Goal: Task Accomplishment & Management: Manage account settings

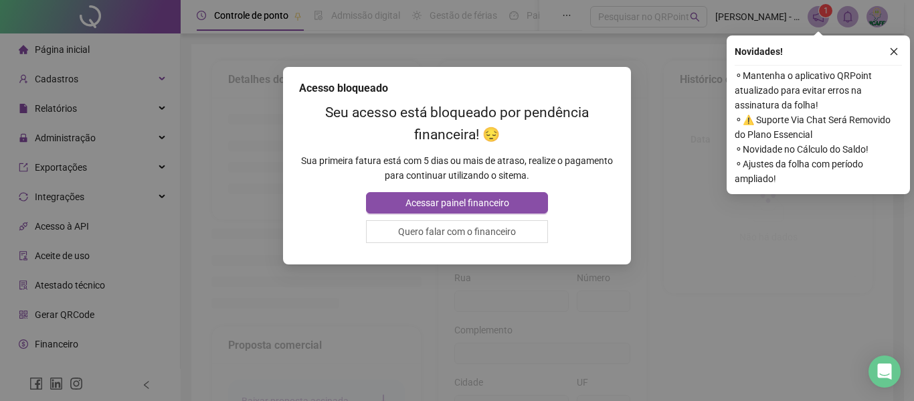
type input "**********"
type input "****"
type input "******"
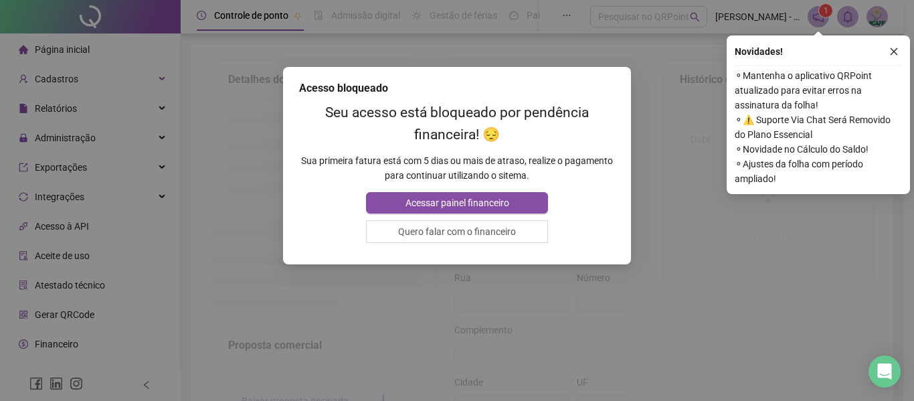
type input "********"
type input "**"
type input "*********"
type input "**********"
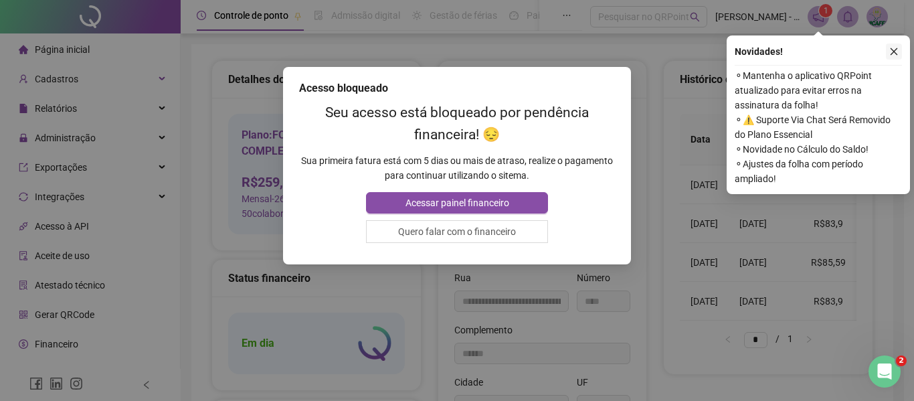
click at [898, 54] on icon "close" at bounding box center [893, 51] width 9 height 9
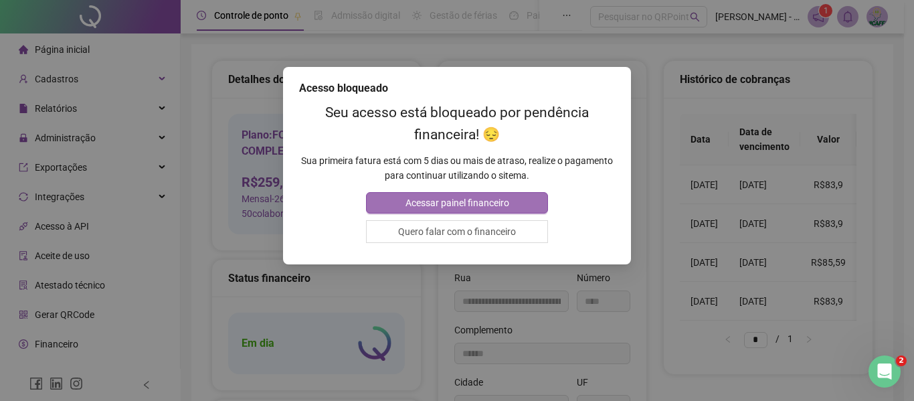
click at [495, 199] on span "Acessar painel financeiro" at bounding box center [458, 202] width 104 height 15
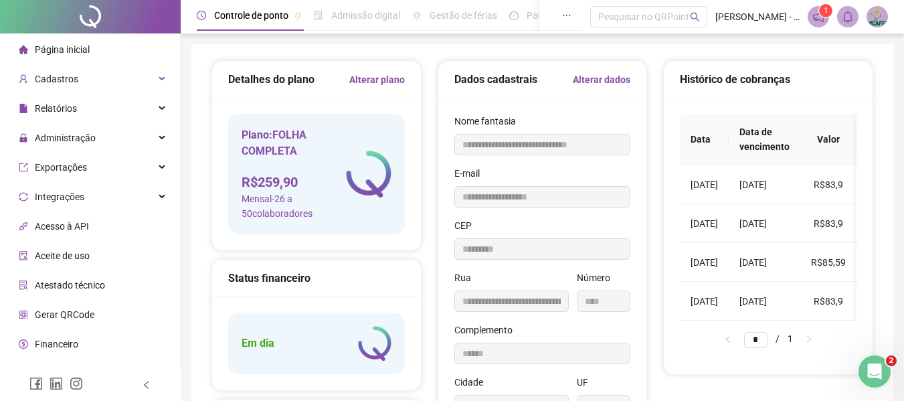
click at [127, 56] on li "Página inicial" at bounding box center [90, 49] width 175 height 27
click at [141, 78] on div "Cadastros" at bounding box center [90, 79] width 175 height 27
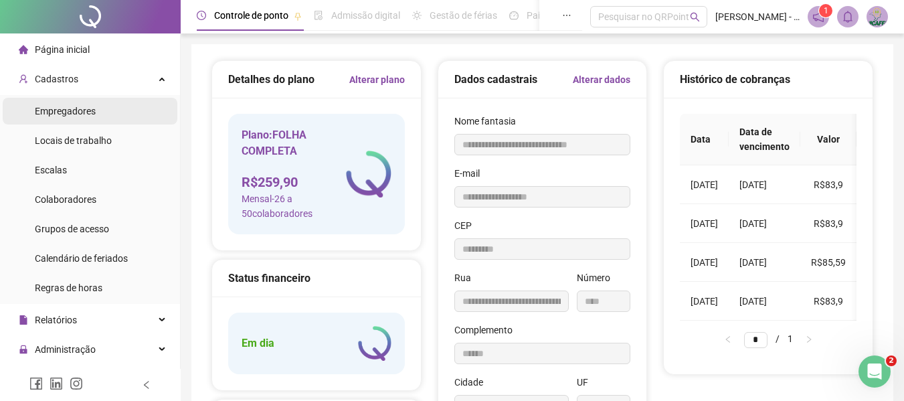
click at [97, 102] on li "Empregadores" at bounding box center [90, 111] width 175 height 27
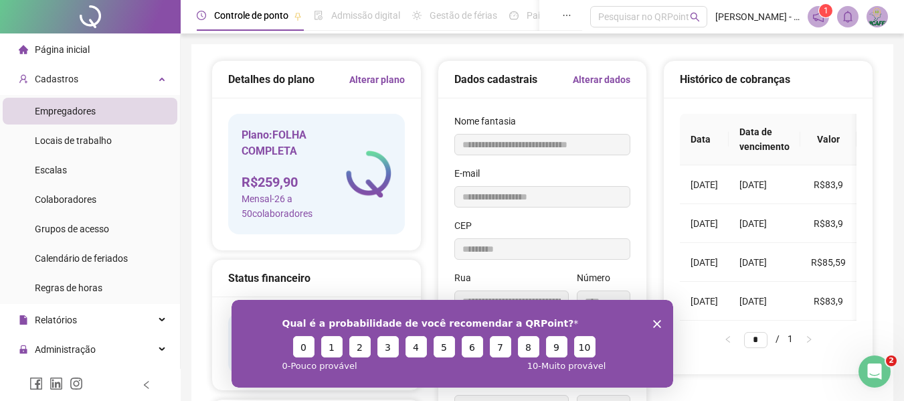
click at [97, 108] on li "Empregadores" at bounding box center [90, 111] width 175 height 27
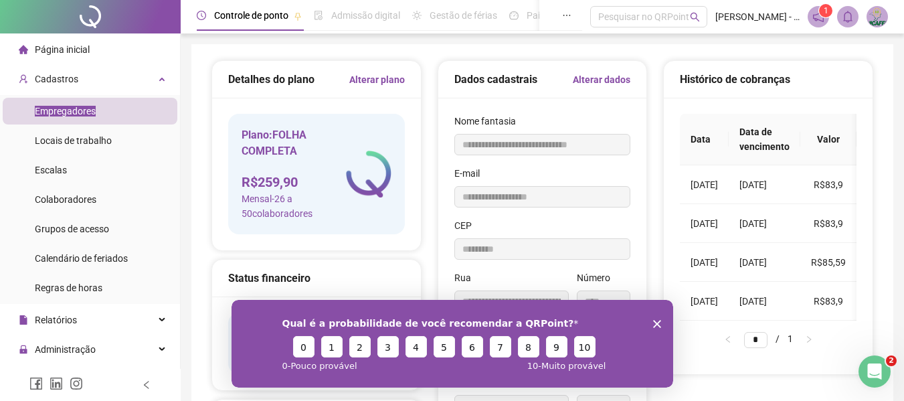
click at [656, 323] on polygon "Encerrar pesquisa" at bounding box center [656, 323] width 8 height 8
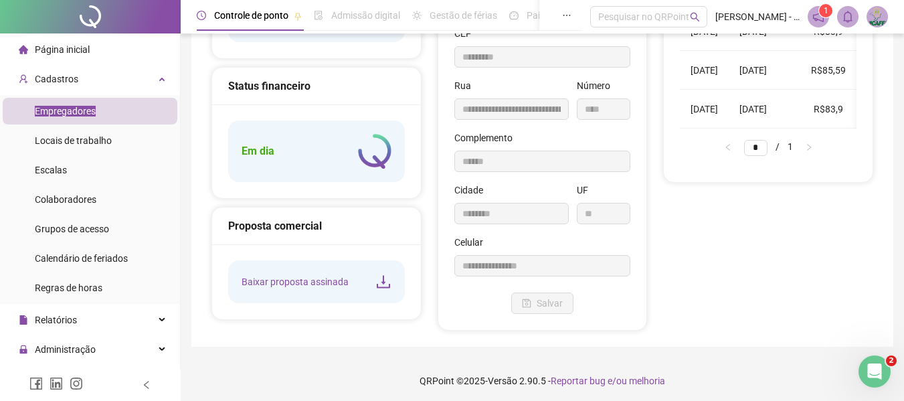
scroll to position [195, 0]
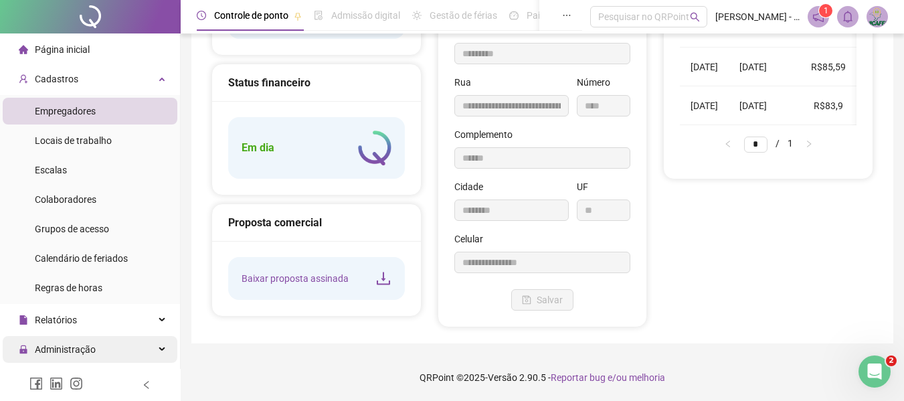
click at [103, 341] on div "Administração" at bounding box center [90, 349] width 175 height 27
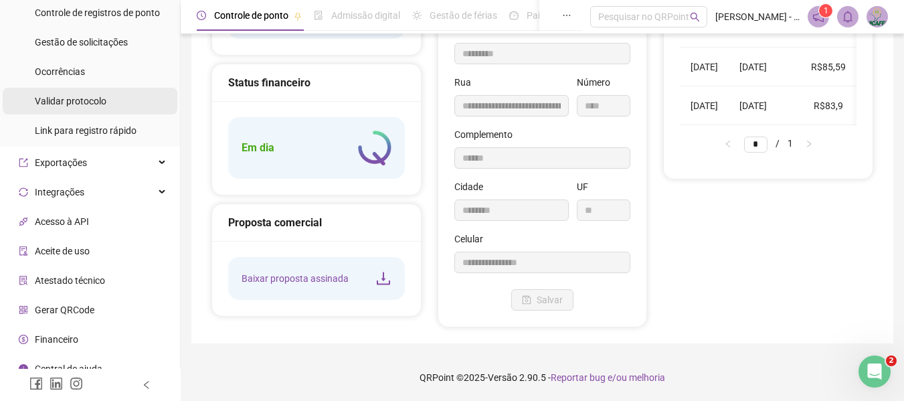
scroll to position [470, 0]
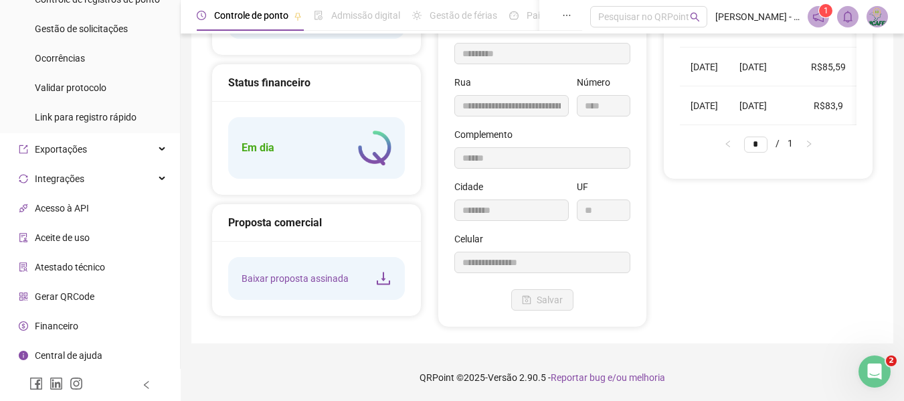
click at [52, 325] on span "Financeiro" at bounding box center [56, 326] width 43 height 11
click at [60, 329] on span "Financeiro" at bounding box center [56, 326] width 43 height 11
click at [48, 326] on span "Financeiro" at bounding box center [56, 326] width 43 height 11
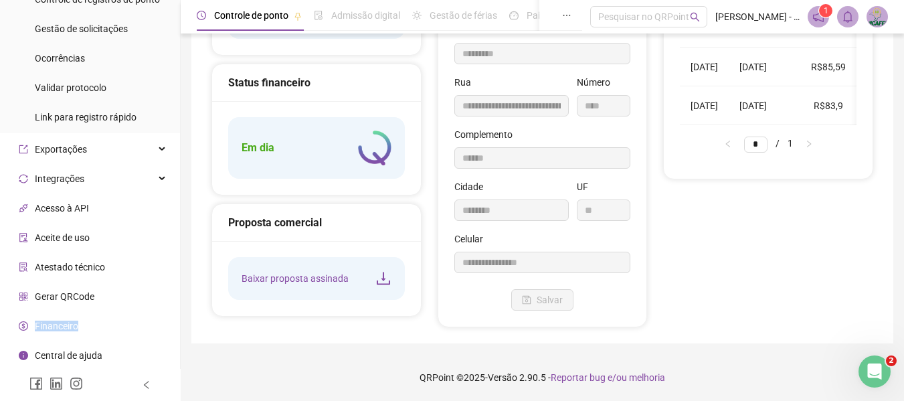
click at [48, 326] on span "Financeiro" at bounding box center [56, 326] width 43 height 11
click at [331, 14] on div "Admissão digital" at bounding box center [357, 15] width 86 height 15
click at [274, 15] on span "Controle de ponto" at bounding box center [251, 15] width 74 height 11
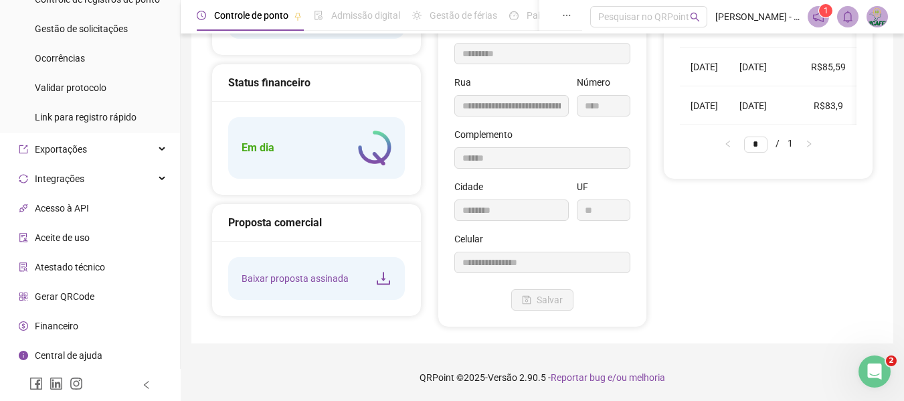
click at [400, 23] on div "Admissão digital" at bounding box center [357, 15] width 86 height 31
click at [491, 17] on span "Gestão de férias" at bounding box center [464, 15] width 68 height 11
click at [551, 15] on button "button" at bounding box center [566, 15] width 31 height 31
click at [735, 21] on span "[PERSON_NAME] - UNICAFES BAHIA" at bounding box center [757, 16] width 84 height 15
click at [807, 15] on header "Controle de ponto Admissão digital Gestão de férias Painel do DP Folha de pagam…" at bounding box center [542, 16] width 723 height 33
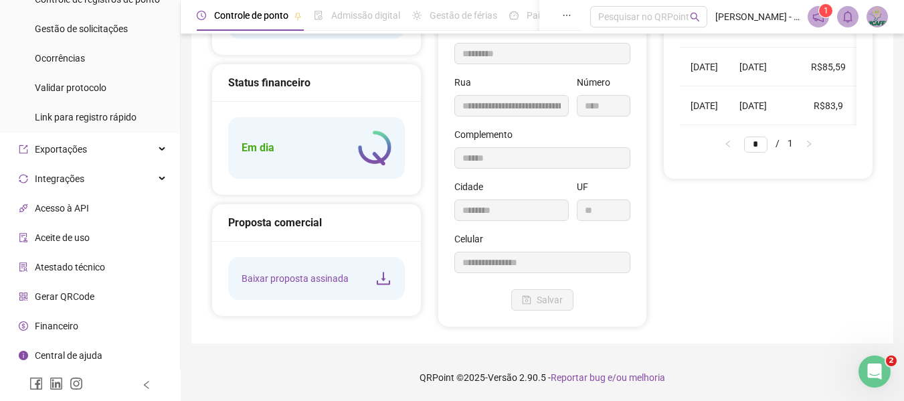
click at [815, 15] on icon "notification" at bounding box center [818, 16] width 11 height 11
click at [77, 292] on span "Gerar QRCode" at bounding box center [65, 296] width 60 height 11
click html
click at [871, 362] on icon "Abertura do Messenger da Intercom" at bounding box center [873, 370] width 22 height 22
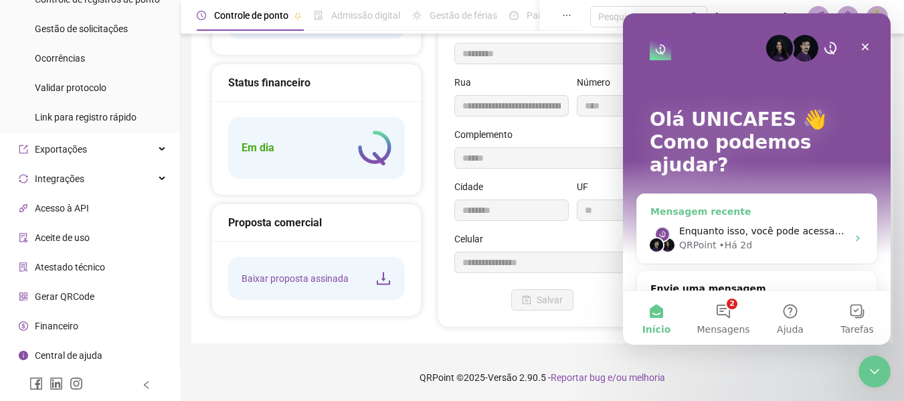
click at [784, 238] on div "QRPoint • Há 2d" at bounding box center [763, 245] width 168 height 14
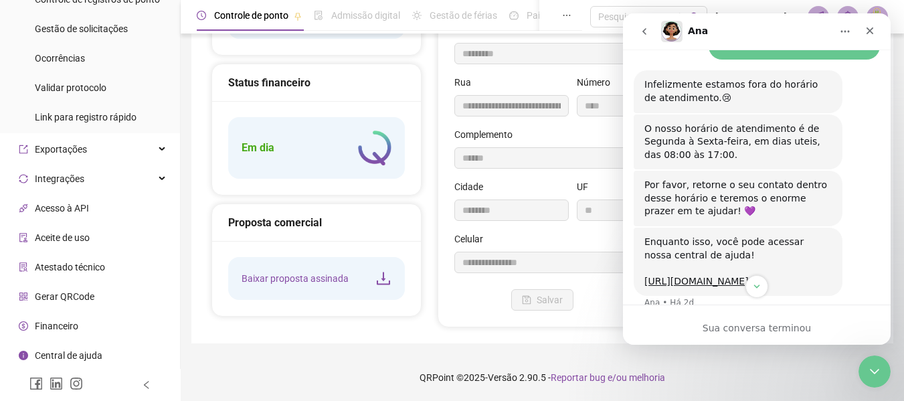
scroll to position [383, 0]
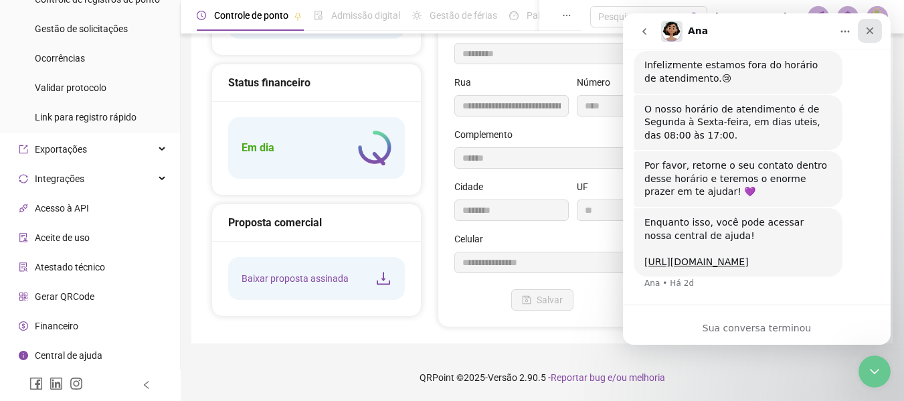
click at [865, 32] on icon "Fechar" at bounding box center [870, 30] width 11 height 11
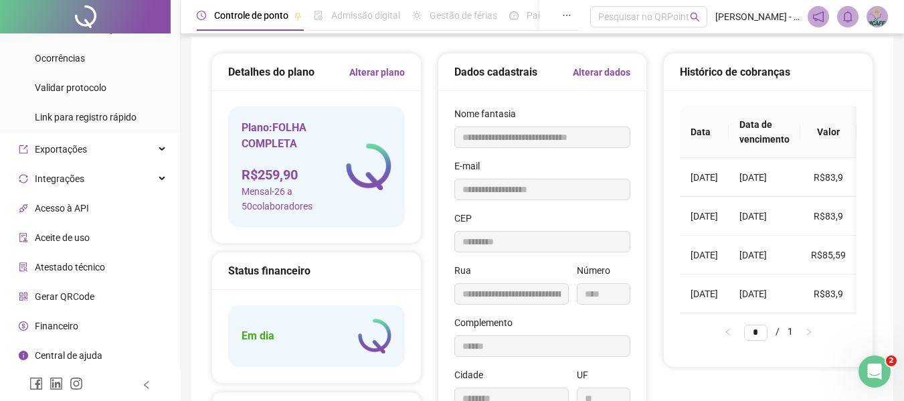
scroll to position [0, 0]
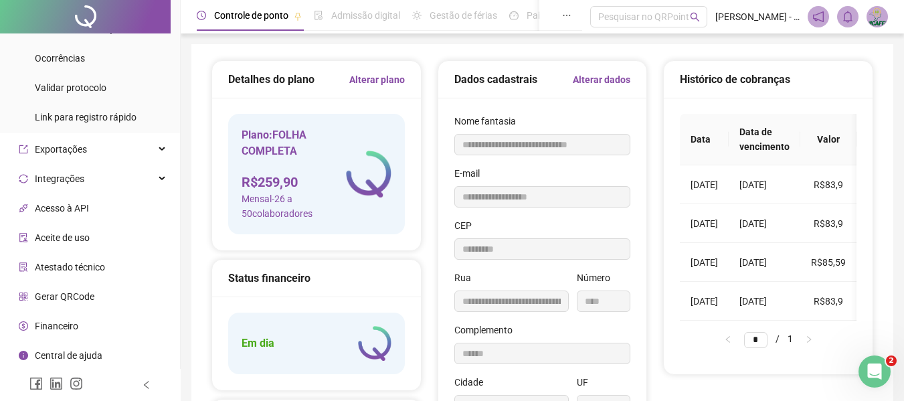
click at [313, 354] on div "Em dia" at bounding box center [316, 344] width 177 height 62
click at [292, 201] on span "Mensal - 26 a 50 colaboradores" at bounding box center [294, 205] width 104 height 29
click at [248, 25] on div "Controle de ponto" at bounding box center [249, 15] width 105 height 31
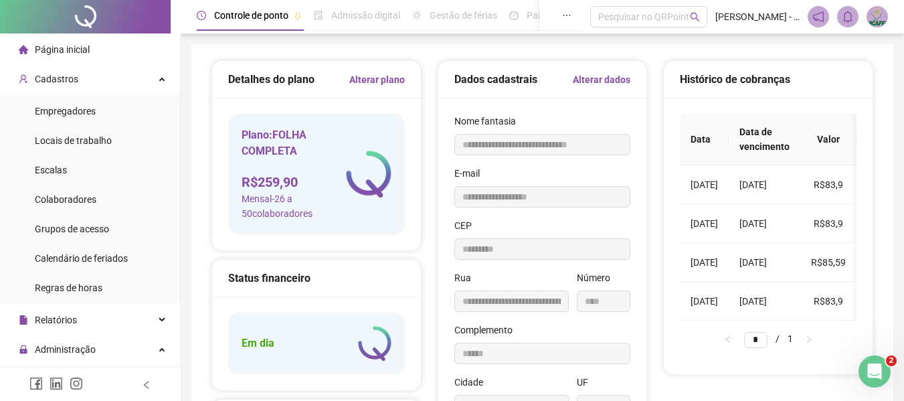
click at [86, 53] on span "Página inicial" at bounding box center [62, 49] width 55 height 11
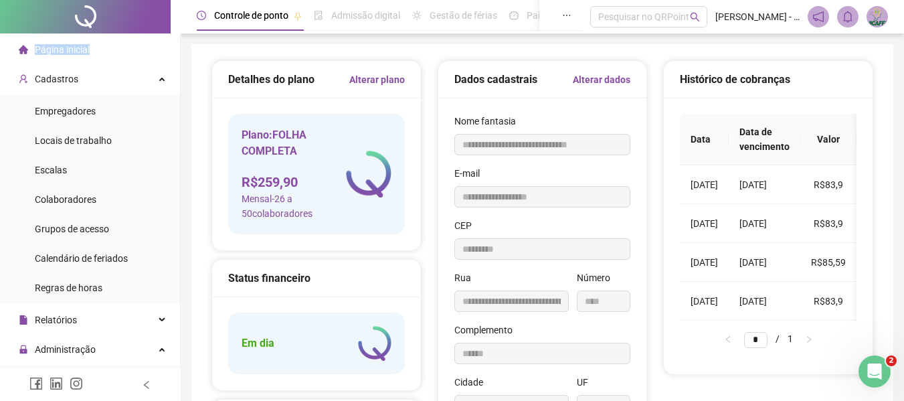
click at [86, 53] on span "Página inicial" at bounding box center [62, 49] width 55 height 11
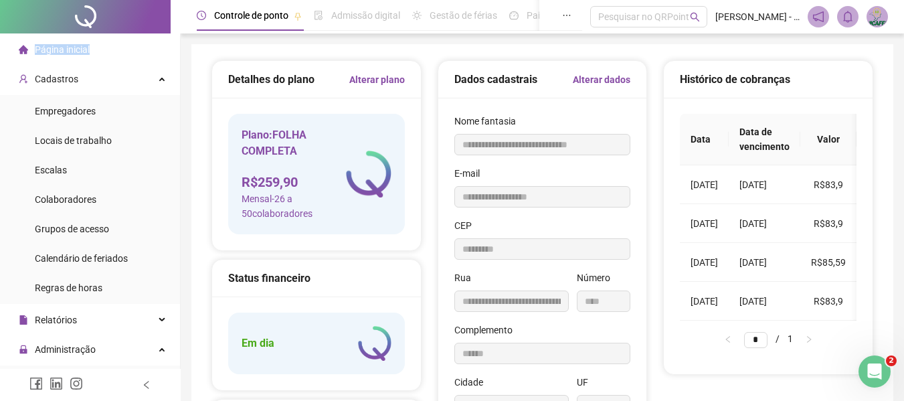
click at [86, 53] on span "Página inicial" at bounding box center [62, 49] width 55 height 11
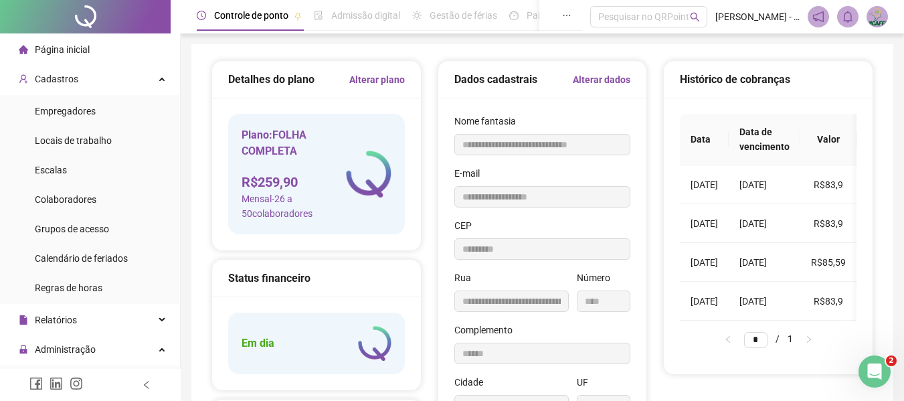
click at [324, 205] on span "Mensal - 26 a 50 colaboradores" at bounding box center [294, 205] width 104 height 29
click at [306, 220] on span "Mensal - 26 a 50 colaboradores" at bounding box center [294, 205] width 104 height 29
click at [270, 212] on span "Mensal - 26 a 50 colaboradores" at bounding box center [294, 205] width 104 height 29
click at [297, 284] on div "Status financeiro" at bounding box center [316, 278] width 177 height 17
click at [298, 327] on div "Em dia" at bounding box center [316, 344] width 177 height 62
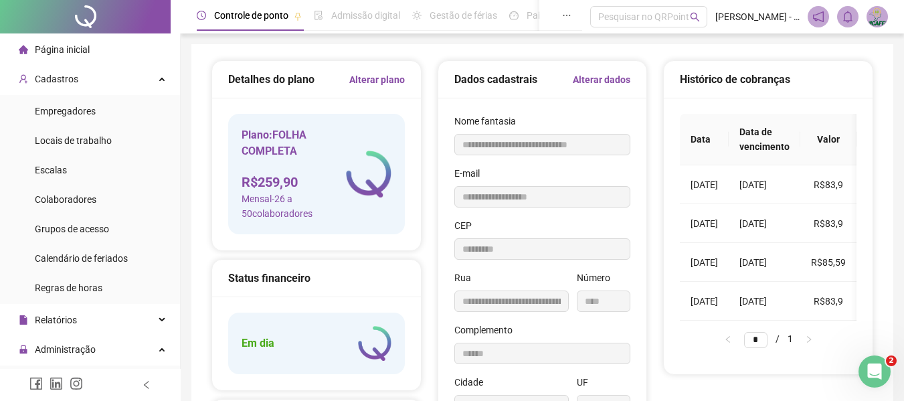
click at [323, 332] on div "Em dia" at bounding box center [316, 344] width 177 height 62
click at [627, 86] on link "Alterar dados" at bounding box center [602, 79] width 58 height 15
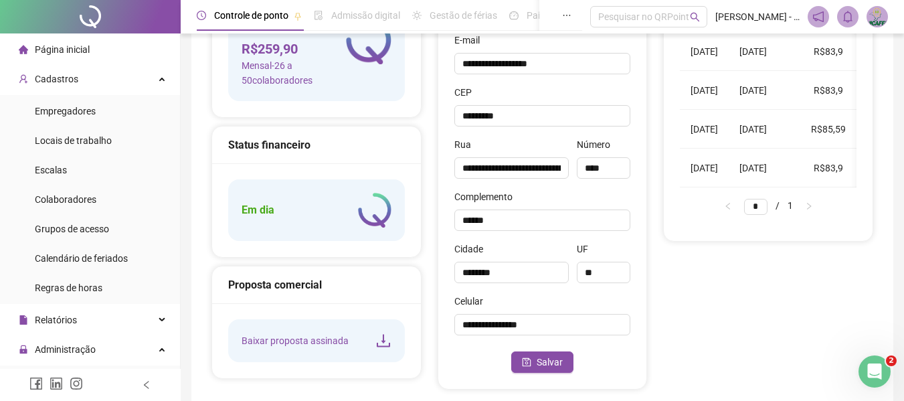
scroll to position [134, 0]
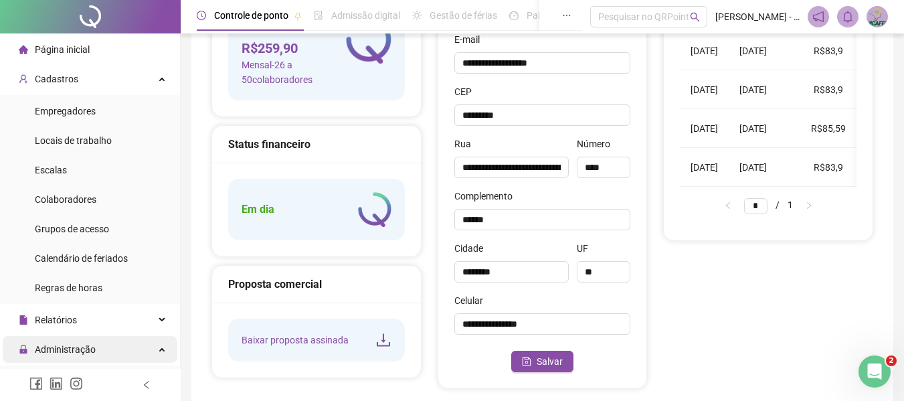
click at [66, 340] on span "Administração" at bounding box center [57, 349] width 77 height 27
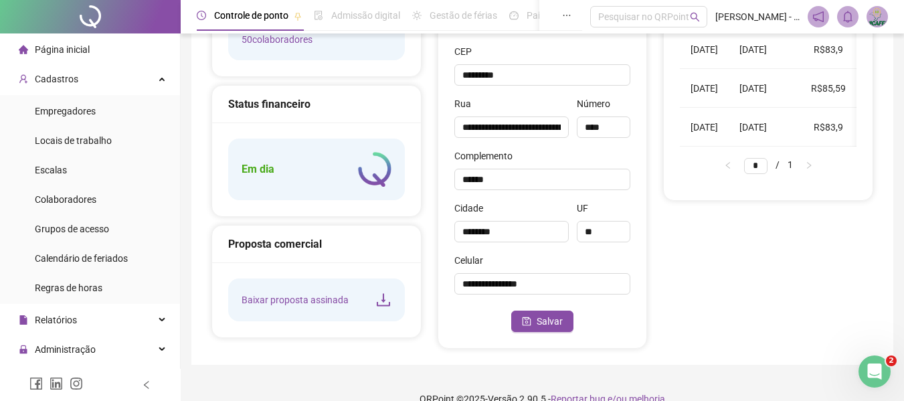
scroll to position [195, 0]
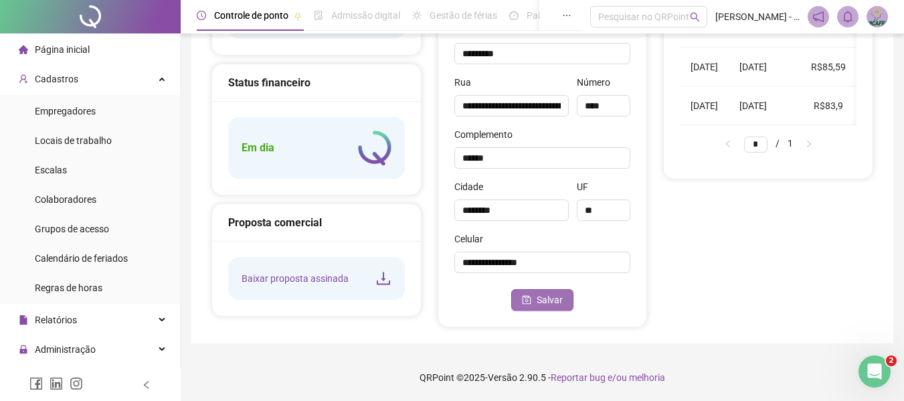
click at [549, 290] on button "Salvar" at bounding box center [542, 299] width 62 height 21
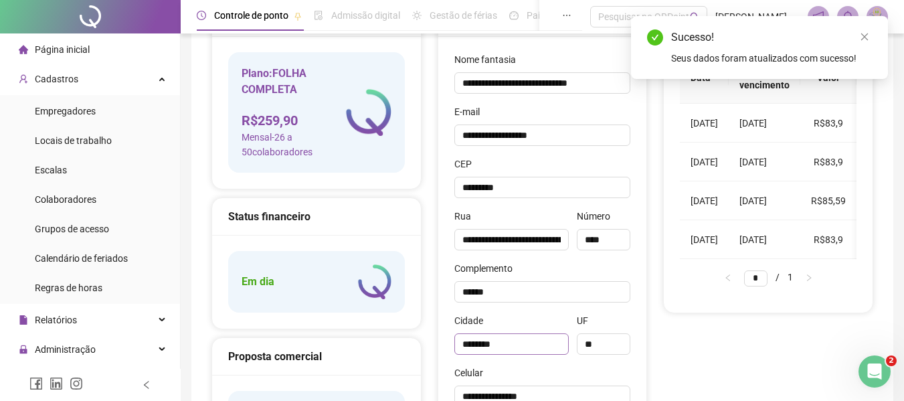
scroll to position [0, 0]
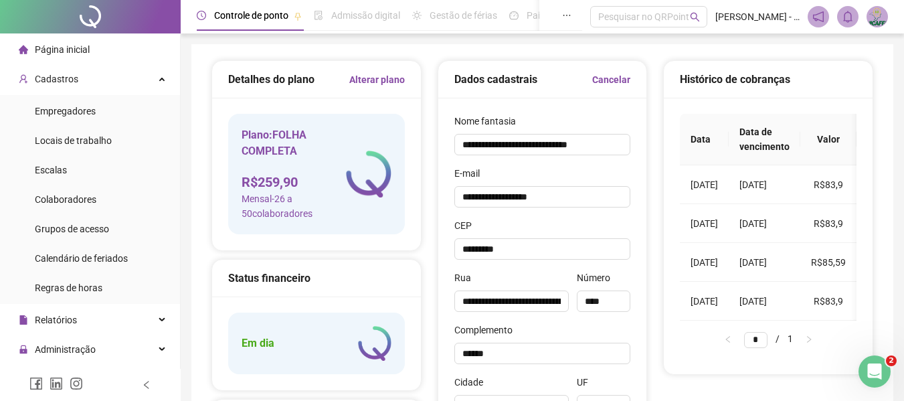
click at [270, 11] on span "Controle de ponto" at bounding box center [251, 15] width 74 height 11
click at [746, 23] on span "[PERSON_NAME] - UNICAFES BAHIA" at bounding box center [757, 16] width 84 height 15
click at [791, 16] on span "[PERSON_NAME] - UNICAFES BAHIA" at bounding box center [757, 16] width 84 height 15
click at [816, 9] on span at bounding box center [818, 16] width 21 height 21
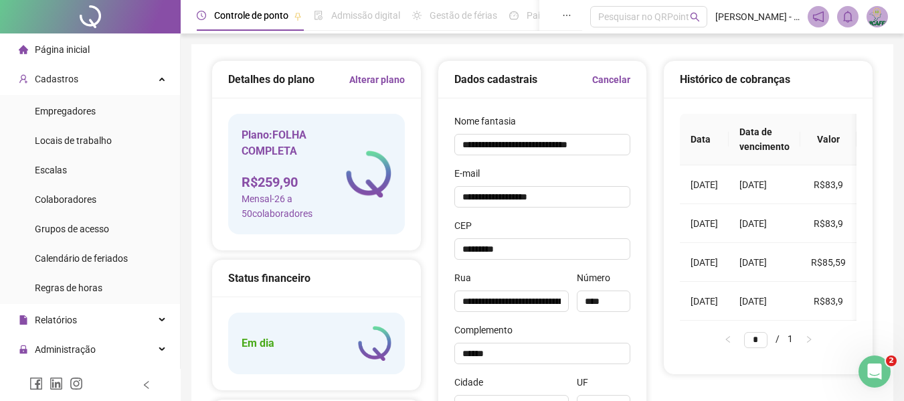
click at [816, 16] on icon "notification" at bounding box center [818, 17] width 12 height 12
drag, startPoint x: 816, startPoint y: 16, endPoint x: 839, endPoint y: 11, distance: 23.4
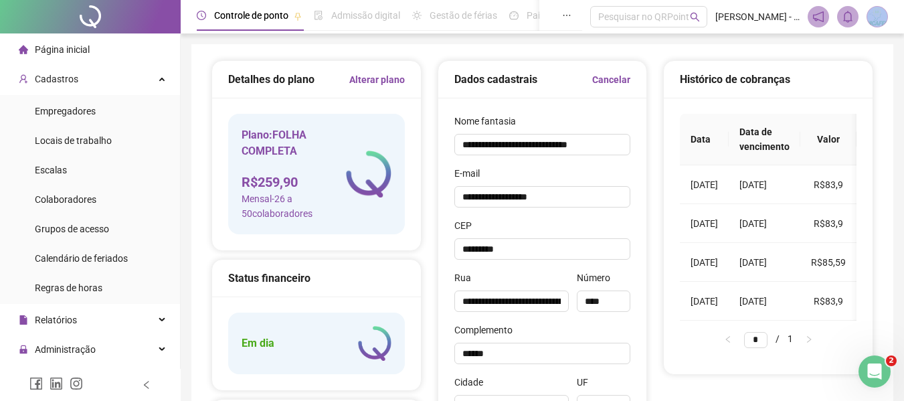
click at [821, 13] on icon "notification" at bounding box center [818, 17] width 12 height 12
click at [842, 11] on icon "bell" at bounding box center [848, 17] width 12 height 12
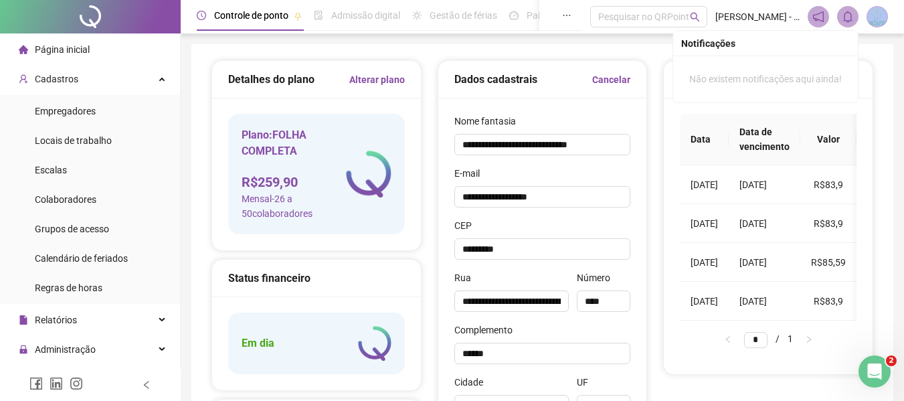
click at [842, 11] on icon "bell" at bounding box center [848, 17] width 12 height 12
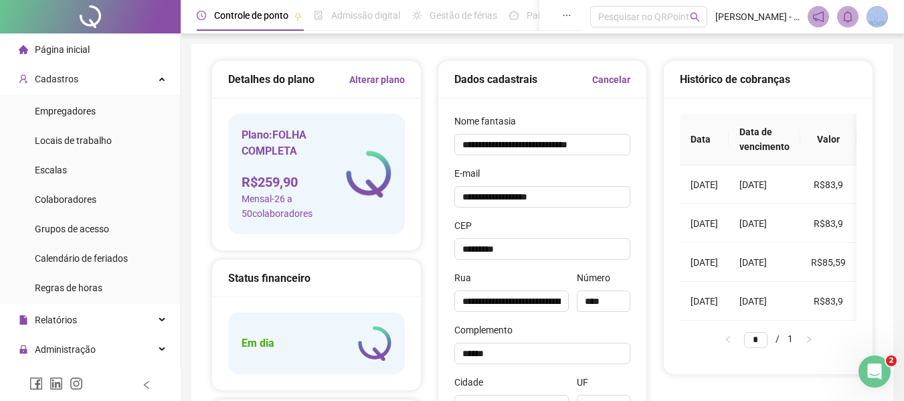
click at [867, 23] on span at bounding box center [877, 16] width 21 height 21
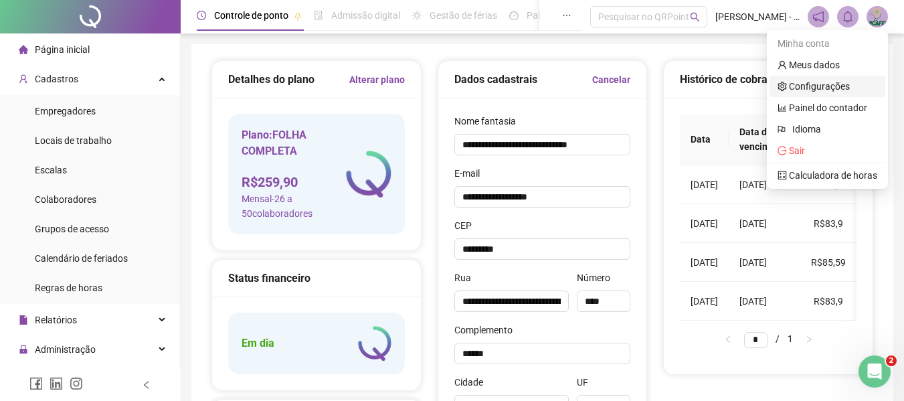
click at [840, 92] on link "Configurações" at bounding box center [814, 86] width 72 height 11
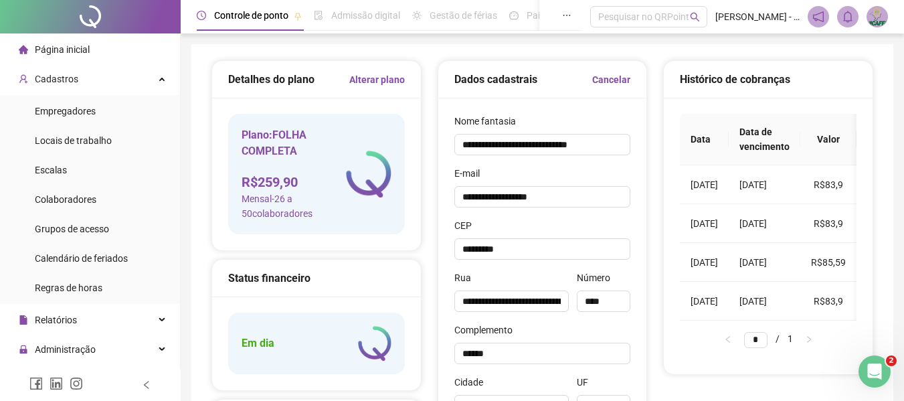
click at [880, 28] on header "Controle de ponto Admissão digital Gestão de férias Painel do DP Folha de pagam…" at bounding box center [542, 16] width 723 height 33
click at [883, 17] on img at bounding box center [877, 17] width 20 height 20
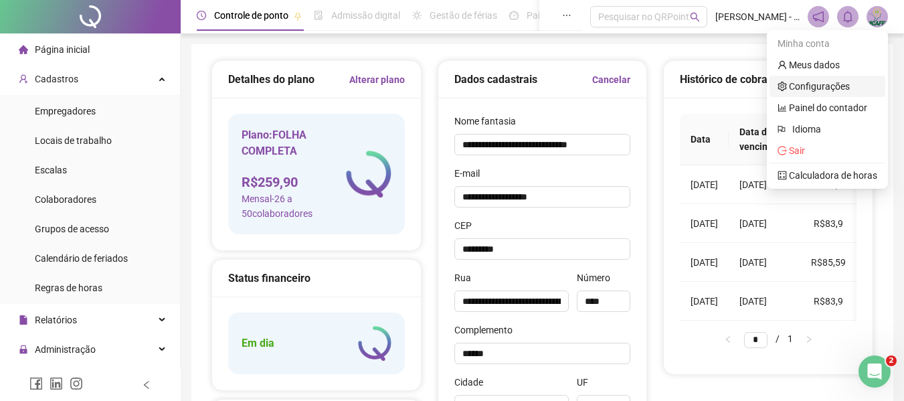
click at [826, 82] on link "Configurações" at bounding box center [814, 86] width 72 height 11
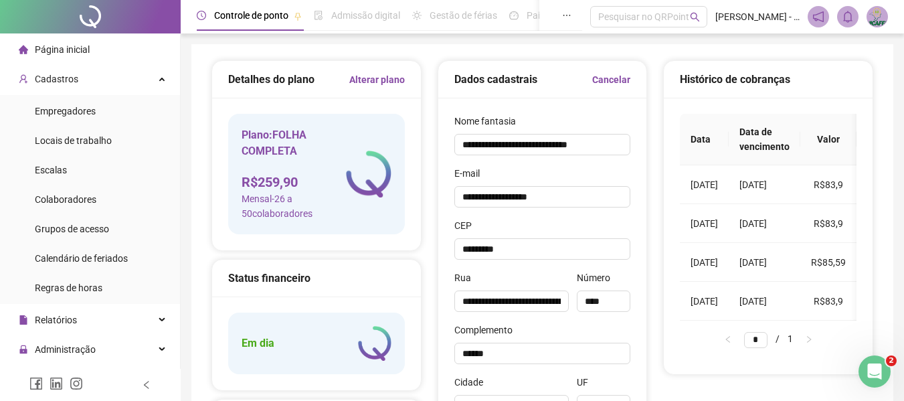
click at [883, 17] on img at bounding box center [877, 17] width 20 height 20
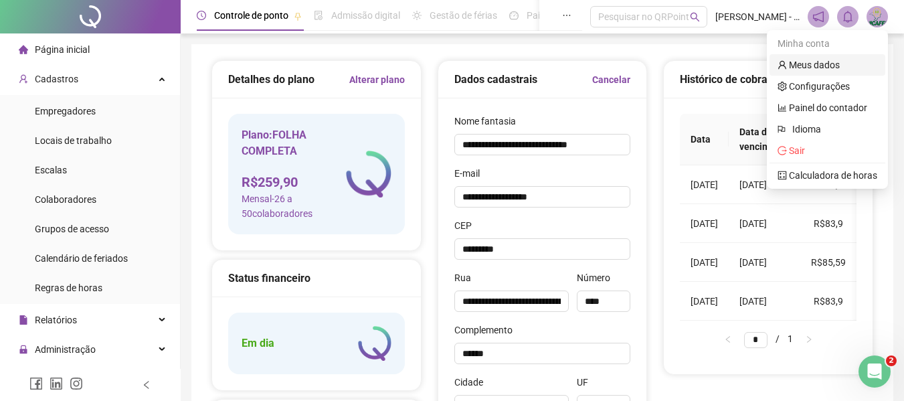
click at [811, 60] on link "Meus dados" at bounding box center [809, 65] width 62 height 11
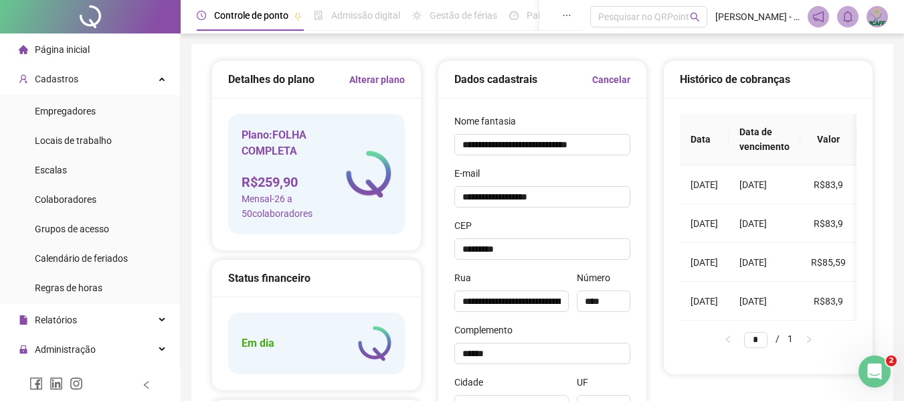
click at [347, 25] on div "Admissão digital" at bounding box center [357, 15] width 86 height 31
click at [285, 25] on div "Controle de ponto" at bounding box center [249, 15] width 105 height 31
click at [394, 20] on span "Admissão digital" at bounding box center [365, 15] width 69 height 11
click at [614, 15] on div "Pesquisar no QRPoint" at bounding box center [648, 16] width 117 height 21
click at [742, 16] on span "[PERSON_NAME] - UNICAFES BAHIA" at bounding box center [757, 16] width 84 height 15
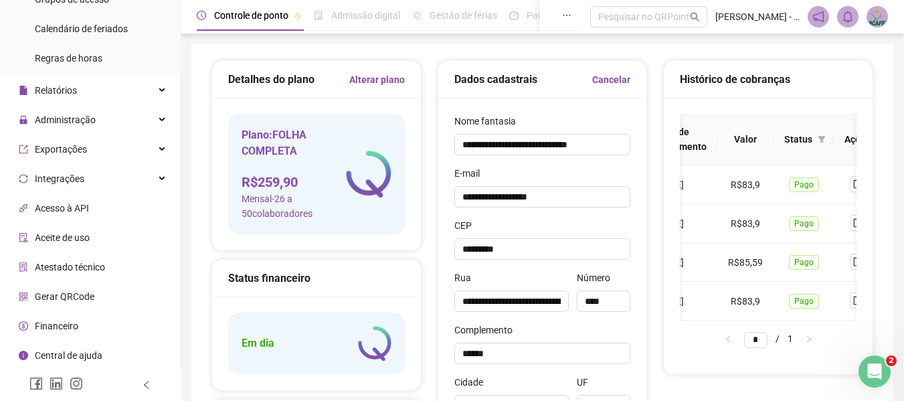
scroll to position [0, 122]
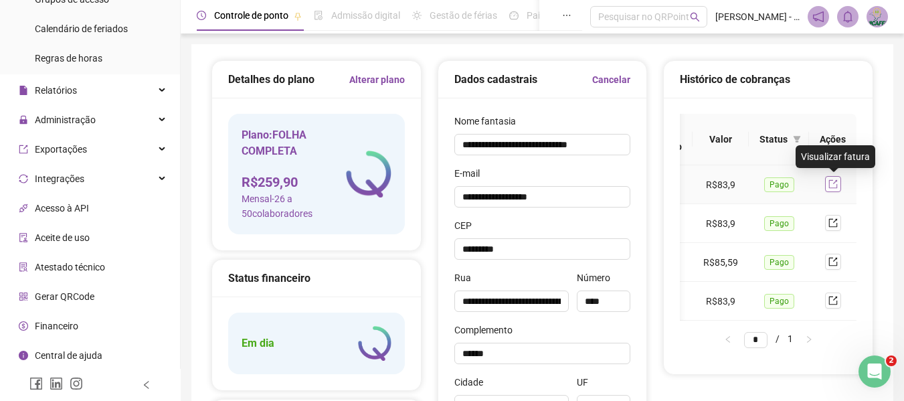
click at [828, 186] on icon "export" at bounding box center [832, 183] width 9 height 9
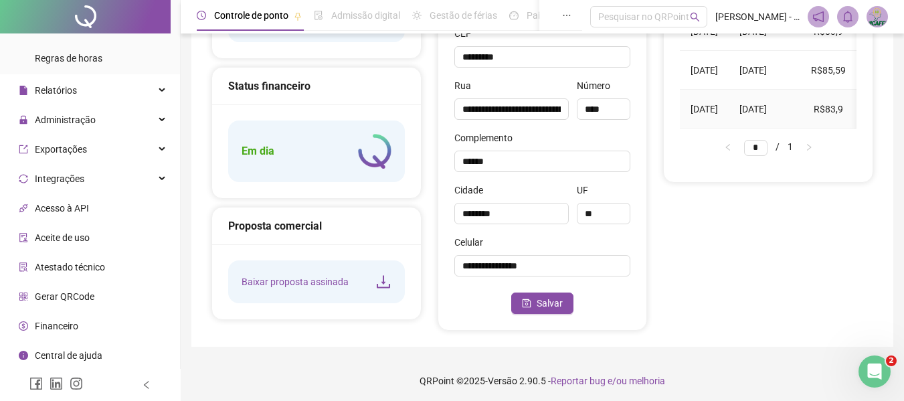
scroll to position [195, 0]
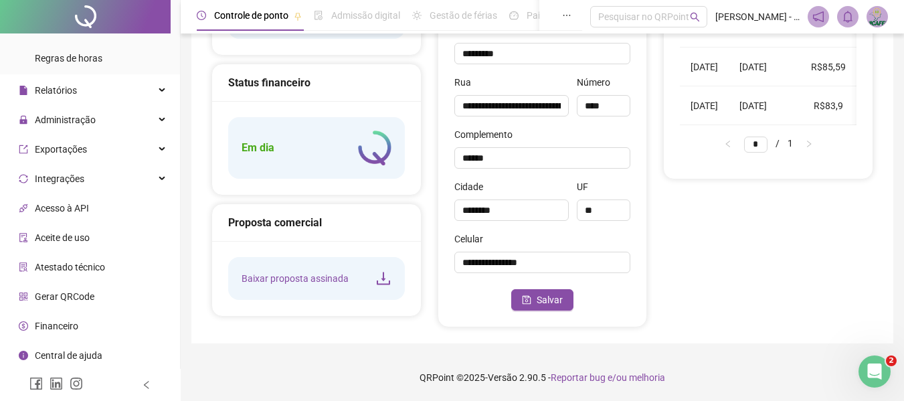
click at [67, 330] on span "Financeiro" at bounding box center [56, 326] width 43 height 11
click at [58, 295] on span "Gerar QRCode" at bounding box center [65, 296] width 60 height 11
drag, startPoint x: 62, startPoint y: 264, endPoint x: 59, endPoint y: 234, distance: 30.9
click at [61, 253] on ul "Página inicial Cadastros Empregadores Locais de trabalho Escalas Colaboradores …" at bounding box center [90, 102] width 181 height 597
drag, startPoint x: 59, startPoint y: 233, endPoint x: 58, endPoint y: 213, distance: 19.4
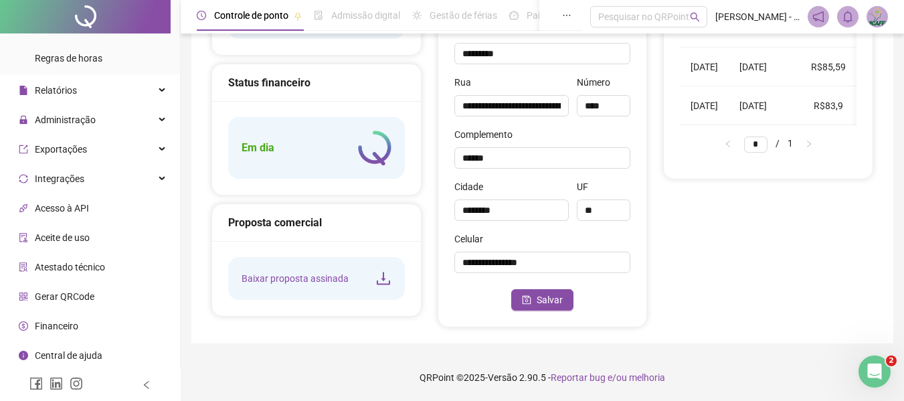
click at [59, 230] on div "Aceite de uso" at bounding box center [54, 237] width 71 height 27
click at [58, 209] on span "Acesso à API" at bounding box center [62, 208] width 54 height 11
drag, startPoint x: 64, startPoint y: 179, endPoint x: 64, endPoint y: 165, distance: 14.1
click at [64, 177] on span "Integrações" at bounding box center [60, 178] width 50 height 11
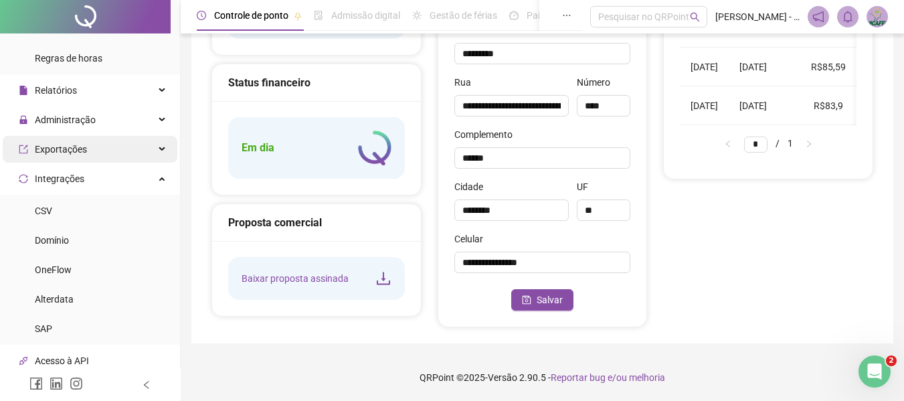
click at [61, 147] on span "Exportações" at bounding box center [61, 149] width 52 height 11
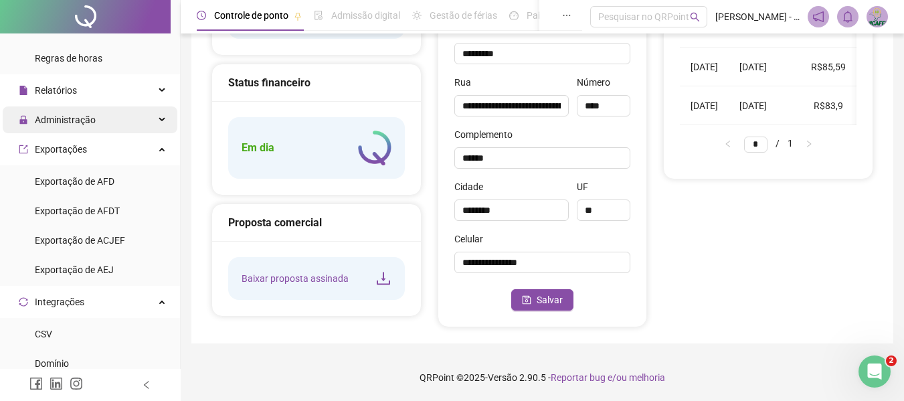
click at [59, 131] on span "Administração" at bounding box center [57, 119] width 77 height 27
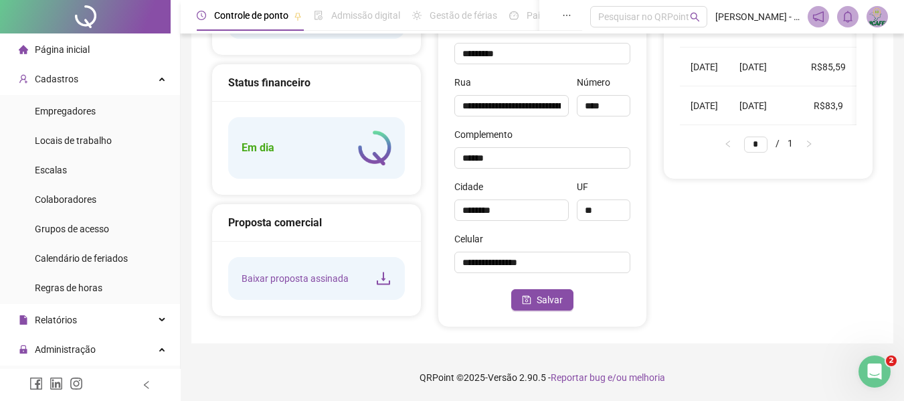
click at [70, 53] on span "Página inicial" at bounding box center [62, 49] width 55 height 11
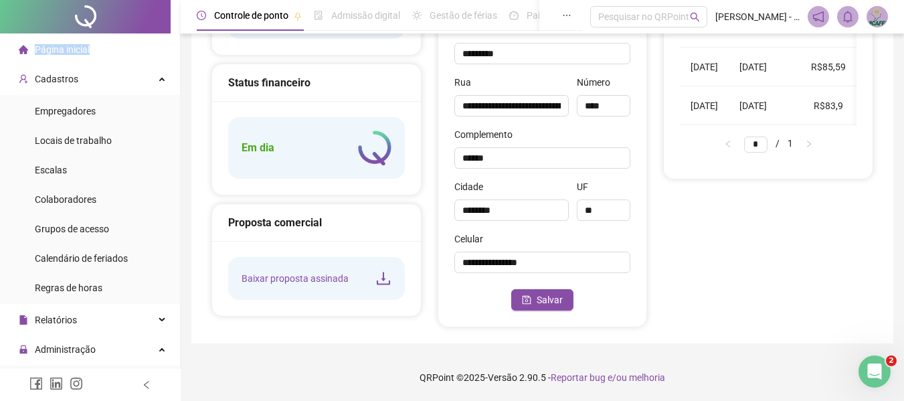
click at [363, 143] on img at bounding box center [374, 147] width 33 height 35
